Goal: Task Accomplishment & Management: Complete application form

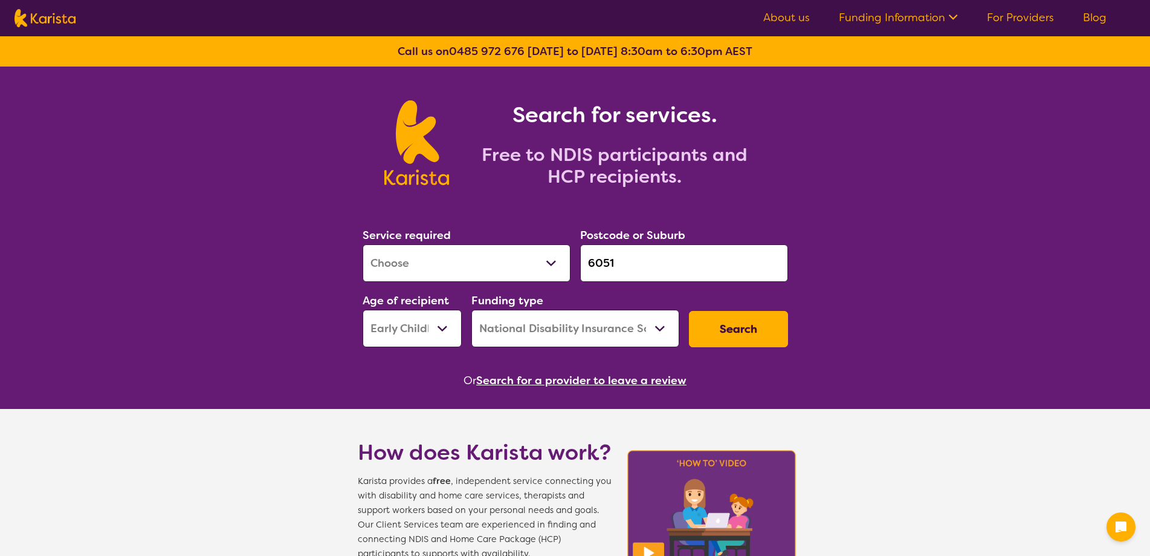
select select "[MEDICAL_DATA]"
select select "EC"
select select "NDIS"
click at [630, 260] on input "6051" at bounding box center [684, 262] width 208 height 37
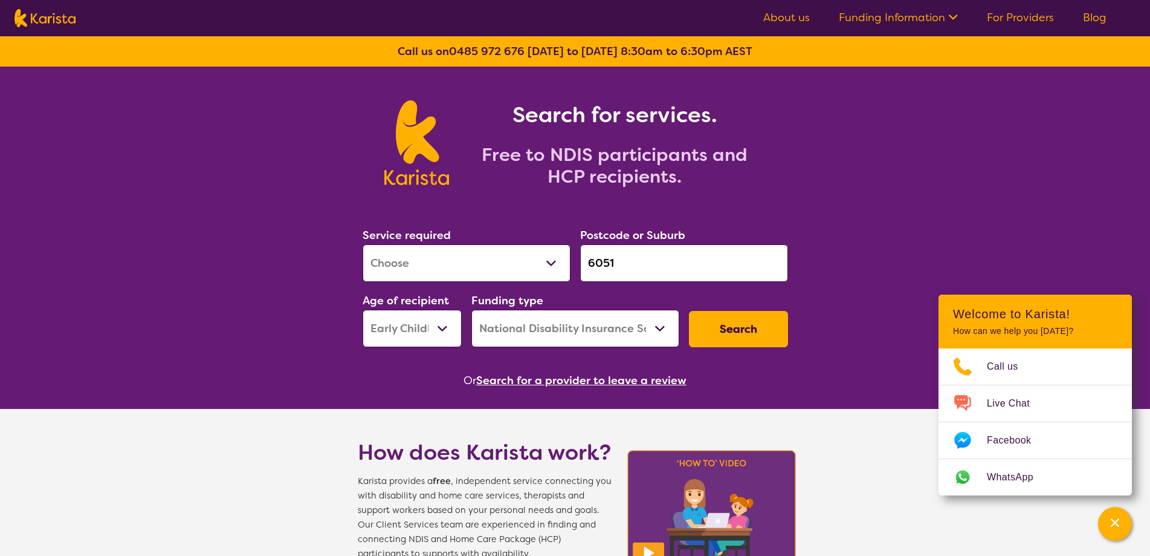
click at [715, 332] on button "Search" at bounding box center [738, 329] width 99 height 36
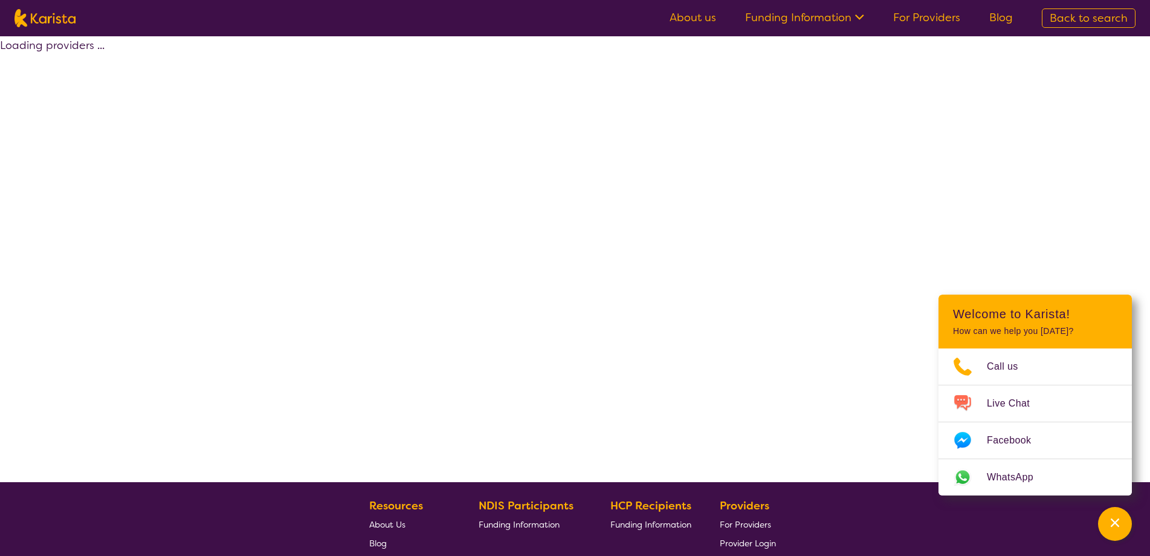
select select "by_score"
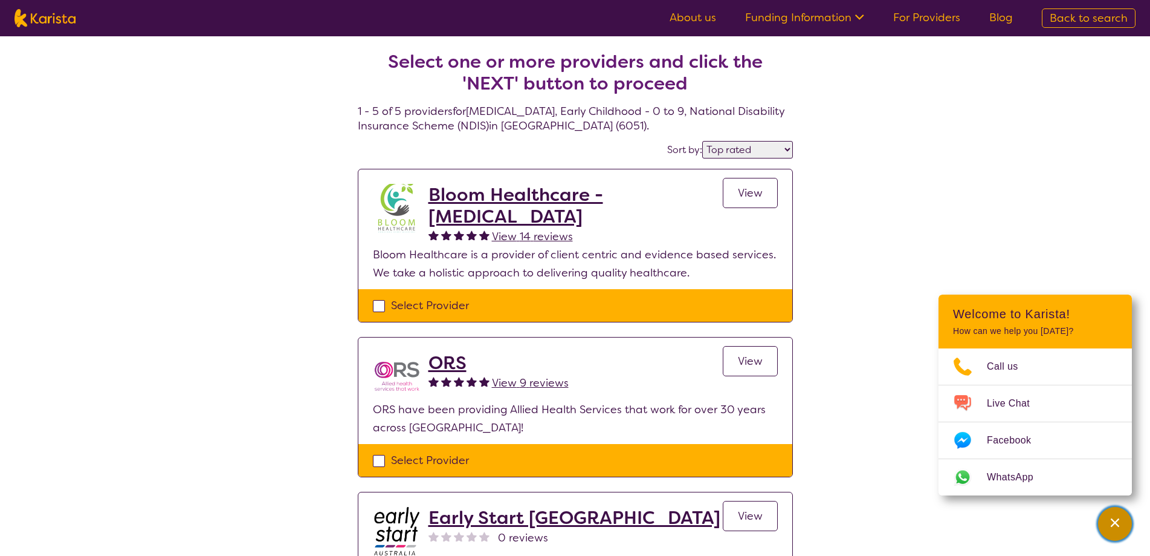
drag, startPoint x: 1111, startPoint y: 530, endPoint x: 1075, endPoint y: 527, distance: 35.8
click at [1106, 530] on div "Channel Menu" at bounding box center [1115, 523] width 24 height 27
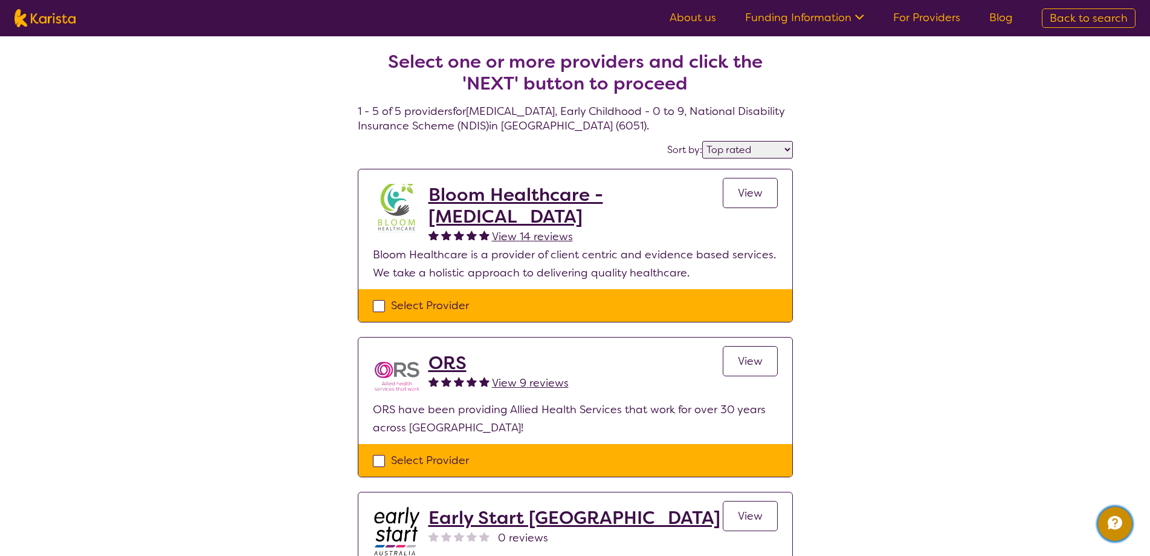
select select "[MEDICAL_DATA]"
select select "EC"
select select "NDIS"
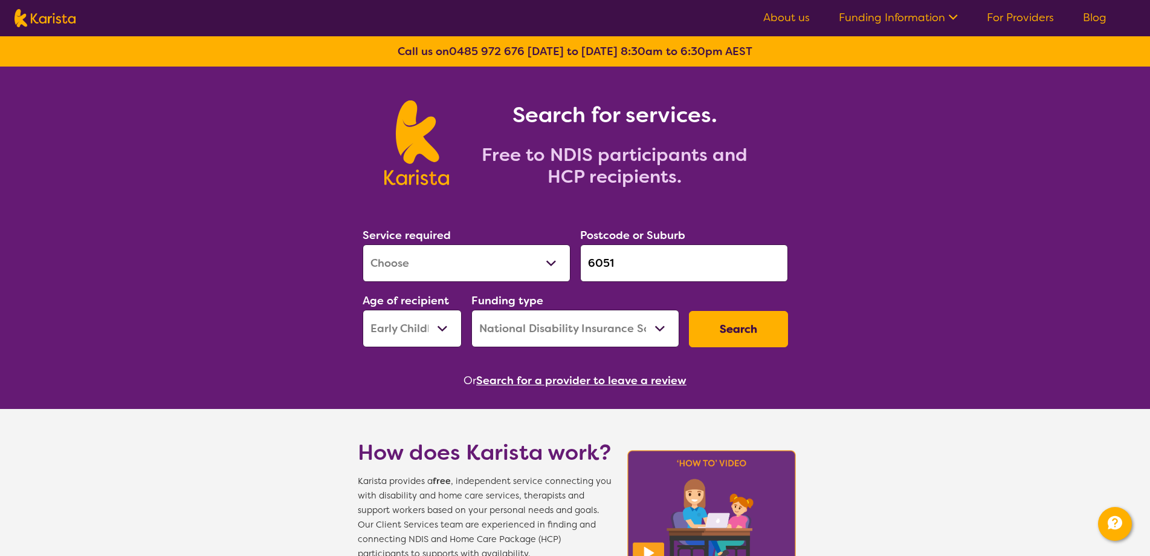
drag, startPoint x: 632, startPoint y: 263, endPoint x: 526, endPoint y: 261, distance: 106.4
click at [526, 262] on div "Service required Allied Health Assistant Assessment ([MEDICAL_DATA] or [MEDICAL…" at bounding box center [575, 286] width 435 height 131
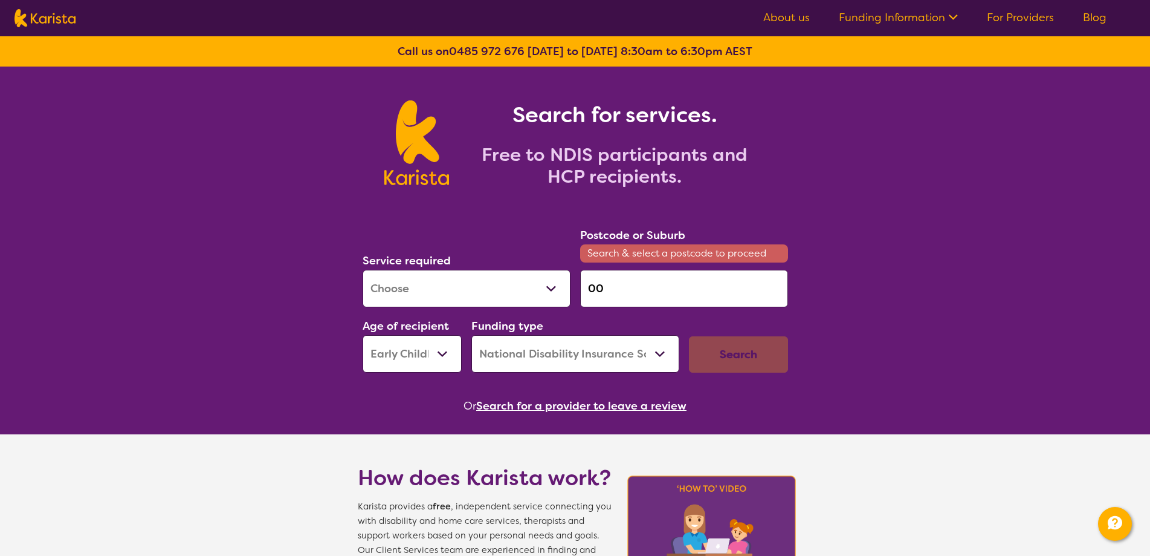
type input "0"
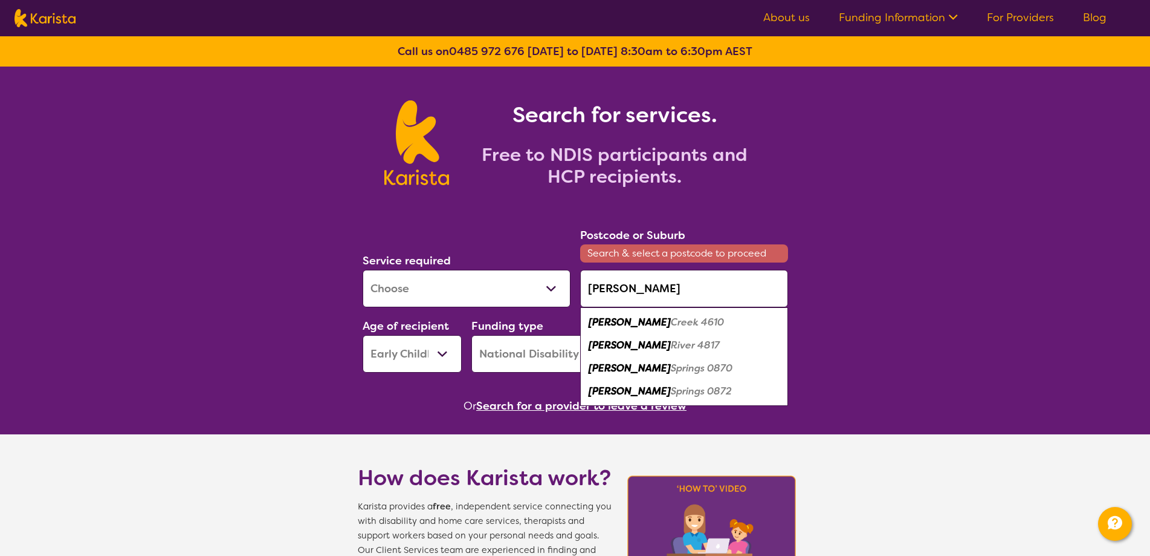
click at [671, 372] on em "Springs 0870" at bounding box center [702, 367] width 62 height 13
type input "0870"
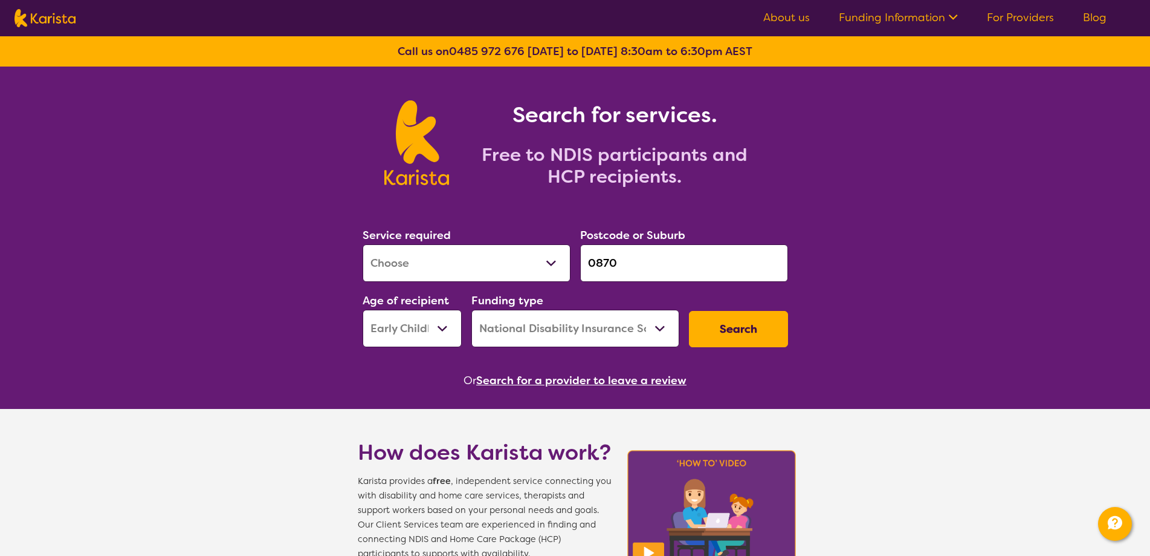
click at [724, 334] on button "Search" at bounding box center [738, 329] width 99 height 36
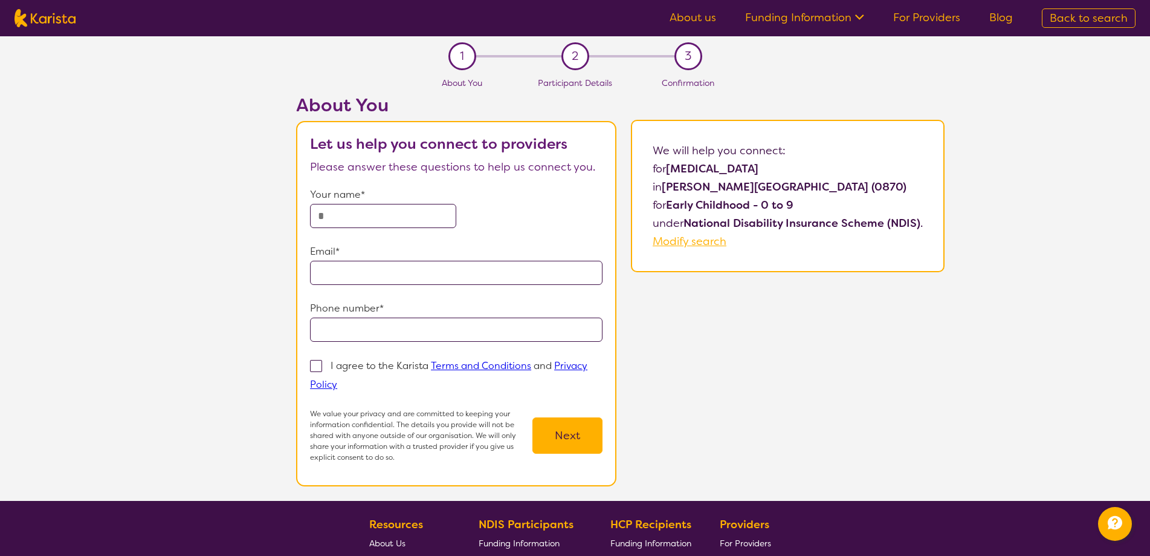
click at [352, 217] on input "text" at bounding box center [383, 216] width 146 height 24
select select "[MEDICAL_DATA]"
select select "EC"
select select "NDIS"
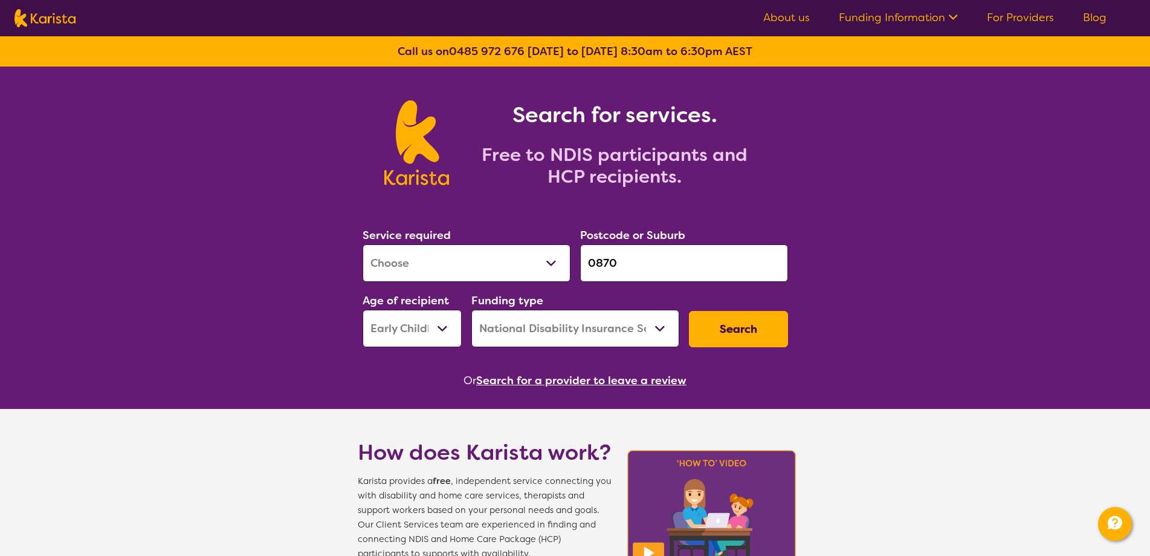
click at [709, 329] on button "Search" at bounding box center [738, 329] width 99 height 36
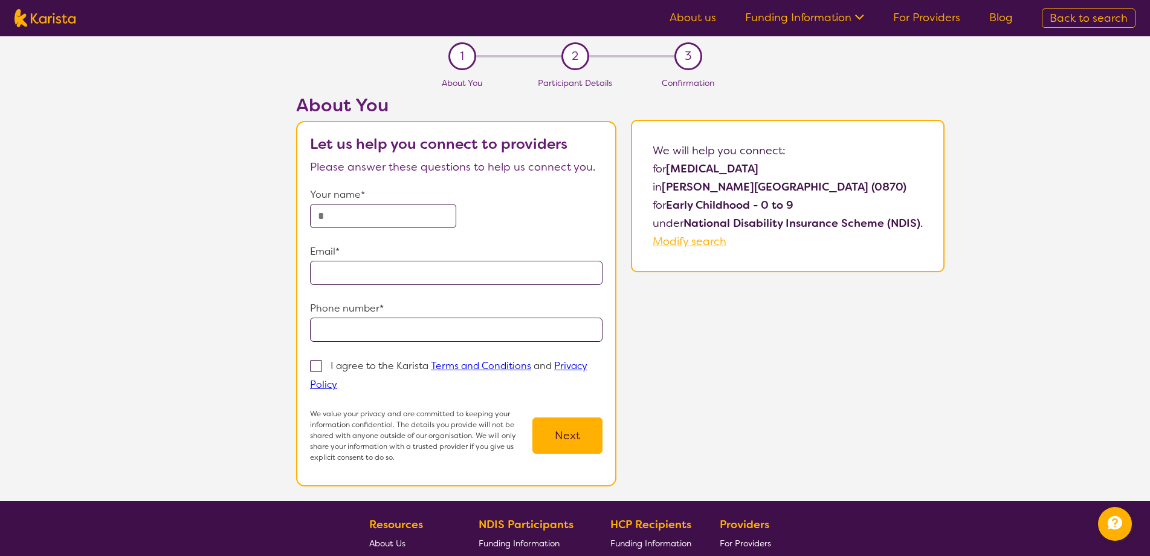
click at [361, 208] on input "text" at bounding box center [383, 216] width 146 height 24
select select "[MEDICAL_DATA]"
select select "EC"
select select "NDIS"
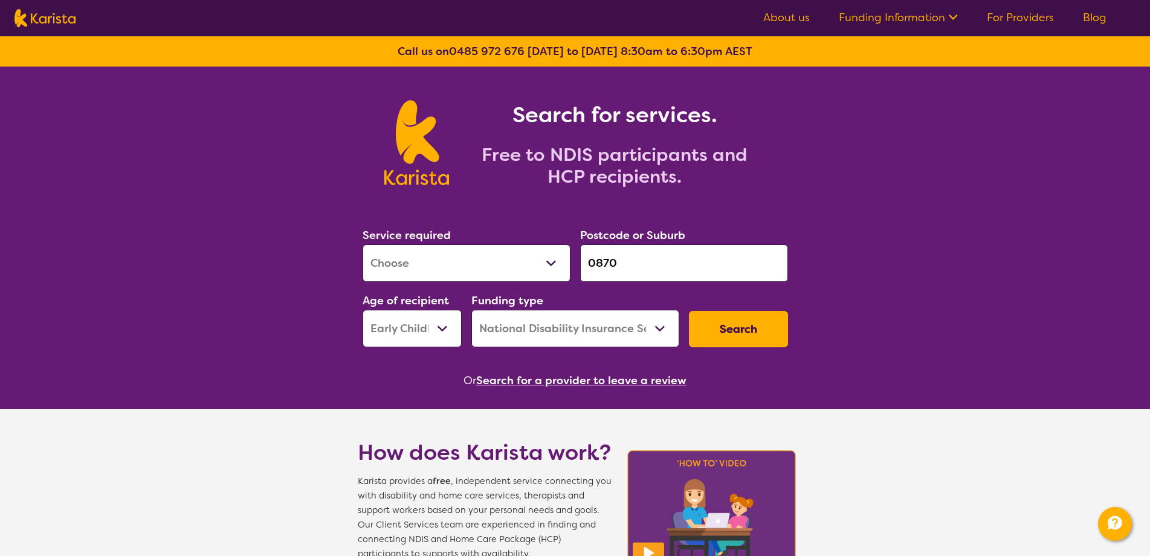
click at [655, 270] on input "0870" at bounding box center [684, 262] width 208 height 37
click at [704, 327] on button "Search" at bounding box center [738, 329] width 99 height 36
